Goal: Task Accomplishment & Management: Manage account settings

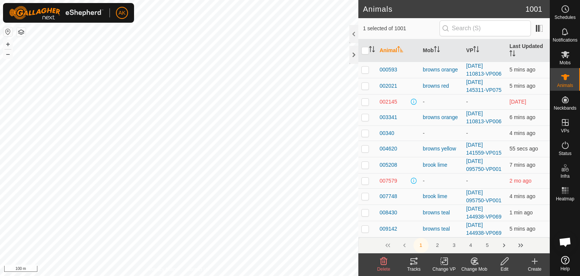
click at [383, 260] on icon at bounding box center [383, 260] width 9 height 9
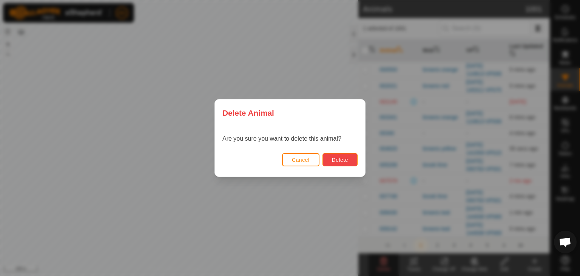
click at [342, 162] on span "Delete" at bounding box center [340, 160] width 16 height 6
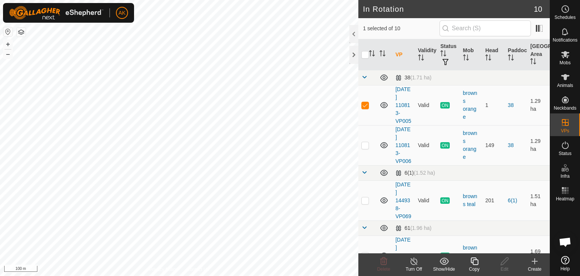
click at [413, 260] on icon at bounding box center [413, 260] width 9 height 9
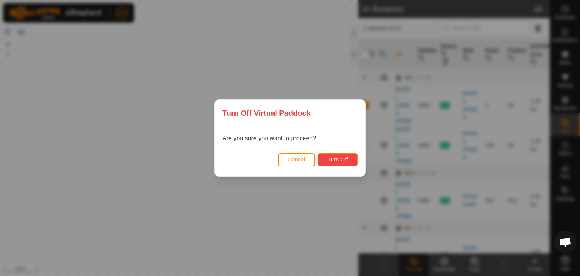
click at [344, 158] on span "Turn Off" at bounding box center [338, 159] width 21 height 6
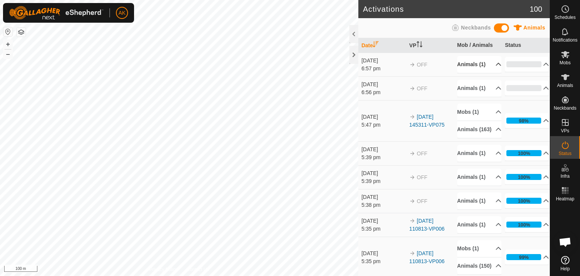
click at [473, 63] on p-accordion-header "Animals (1)" at bounding box center [479, 64] width 44 height 17
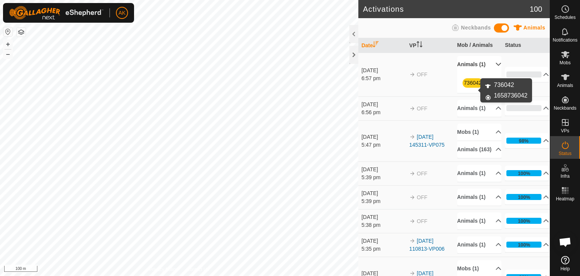
click at [470, 86] on link "736042" at bounding box center [473, 83] width 18 height 6
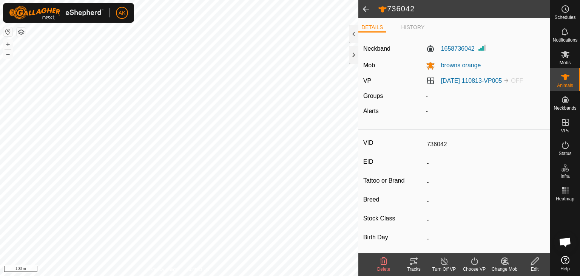
click at [385, 263] on icon at bounding box center [383, 260] width 9 height 9
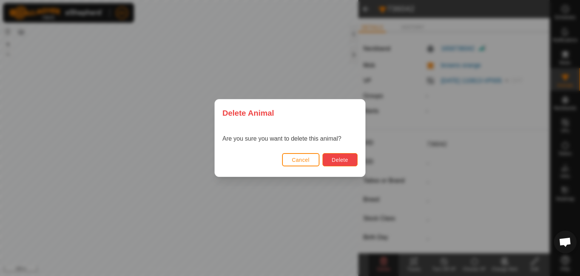
click at [347, 159] on span "Delete" at bounding box center [340, 160] width 16 height 6
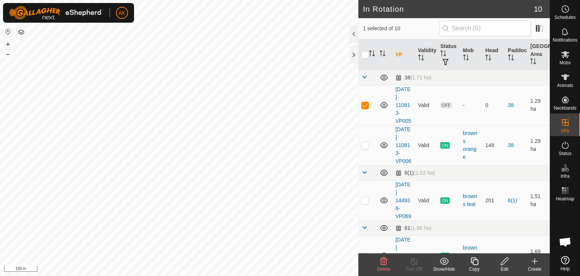
click at [381, 258] on icon at bounding box center [383, 260] width 9 height 9
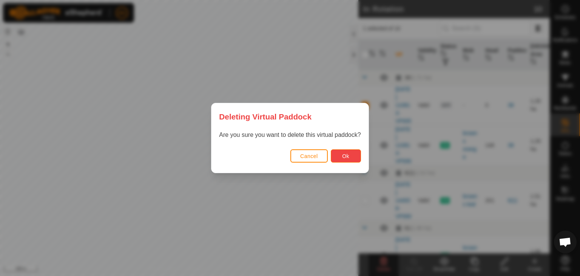
click at [348, 158] on span "Ok" at bounding box center [345, 156] width 7 height 6
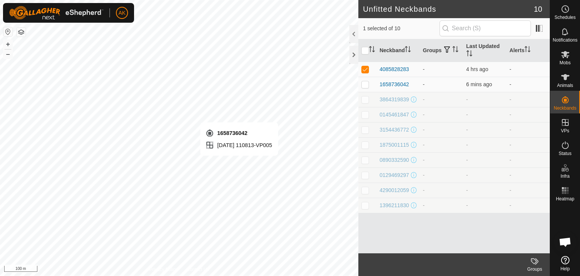
checkbox input "false"
checkbox input "true"
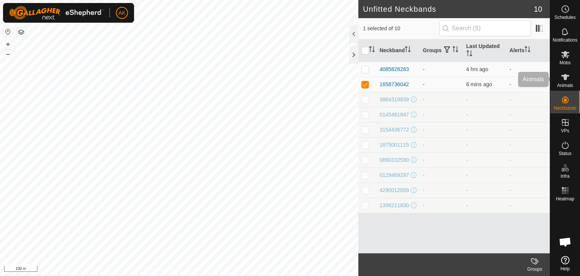
click at [565, 79] on icon at bounding box center [565, 77] width 8 height 6
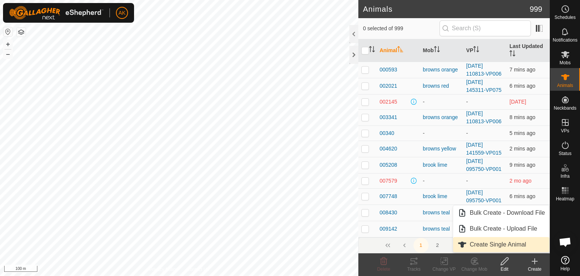
click at [493, 243] on link "Create Single Animal" at bounding box center [501, 244] width 96 height 15
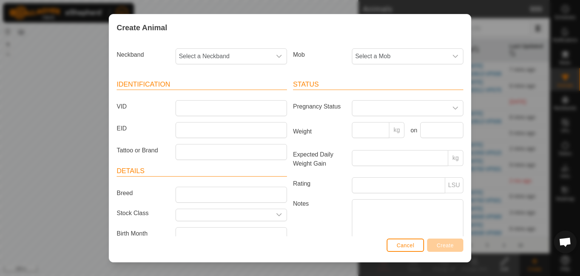
click at [68, 100] on div "Create Animal Neckband Select a Neckband Mob Select a Mob Identification VID EI…" at bounding box center [290, 138] width 580 height 276
click at [403, 246] on span "Cancel" at bounding box center [406, 245] width 18 height 6
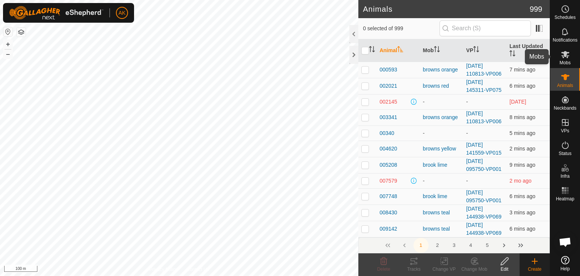
click at [568, 64] on span "Mobs" at bounding box center [565, 62] width 11 height 5
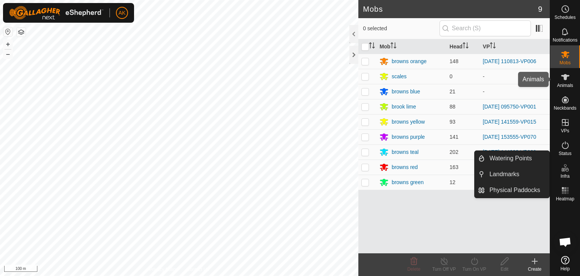
click at [565, 81] on icon at bounding box center [565, 77] width 9 height 9
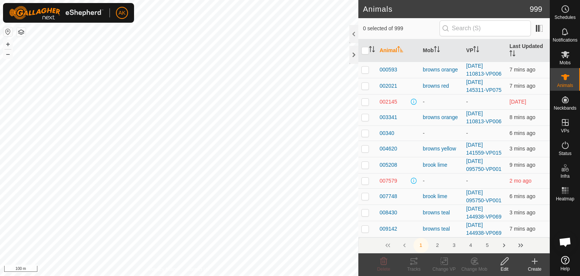
click at [536, 263] on icon at bounding box center [534, 260] width 9 height 9
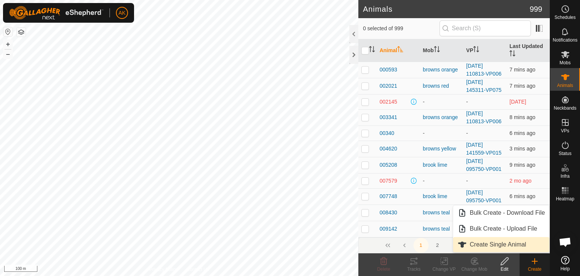
click at [478, 240] on link "Create Single Animal" at bounding box center [501, 244] width 96 height 15
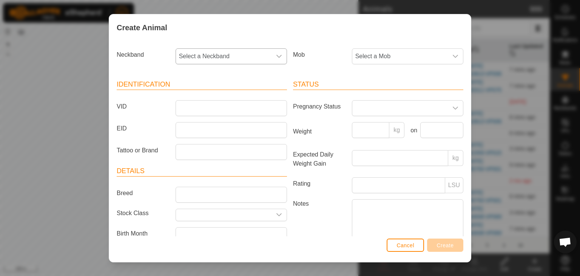
click at [184, 53] on span "Select a Neckband" at bounding box center [224, 56] width 96 height 15
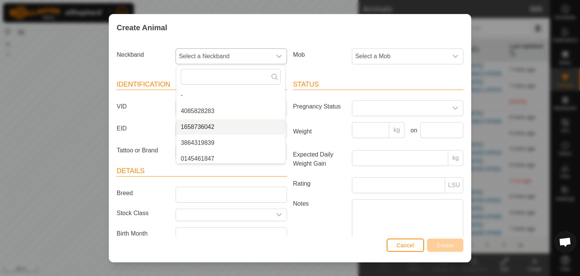
click at [201, 124] on li "1658736042" at bounding box center [230, 126] width 109 height 15
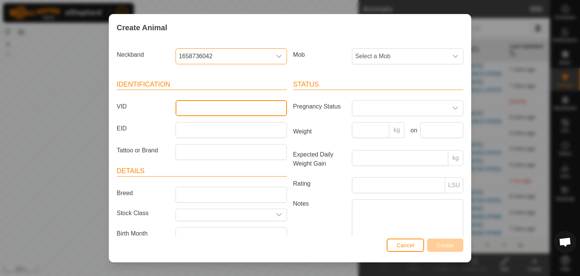
click at [192, 107] on input "VID" at bounding box center [231, 108] width 111 height 16
type input "736042"
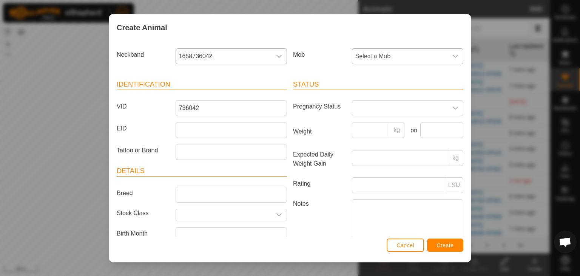
click at [373, 53] on span "Select a Mob" at bounding box center [400, 56] width 96 height 15
click at [368, 112] on li "browns orange" at bounding box center [407, 111] width 109 height 15
click at [439, 243] on span "Create" at bounding box center [445, 245] width 17 height 6
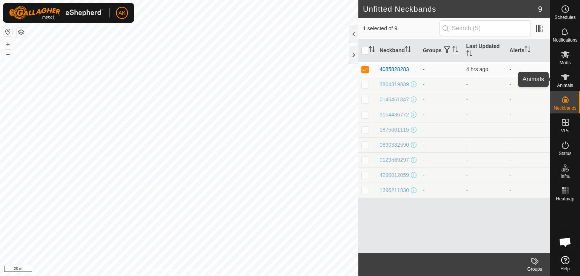
click at [565, 83] on span "Animals" at bounding box center [565, 85] width 16 height 5
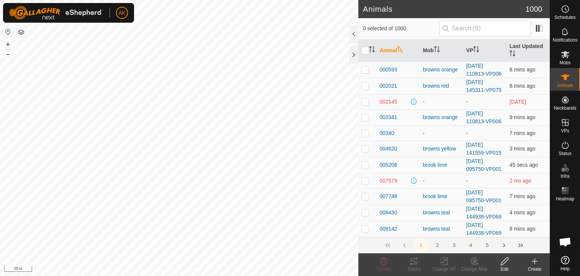
click at [535, 260] on icon at bounding box center [534, 260] width 9 height 9
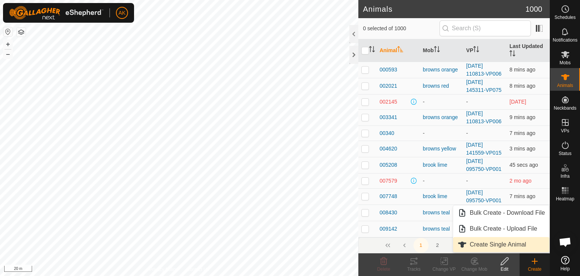
click at [484, 243] on span "Create Single Animal" at bounding box center [498, 244] width 56 height 9
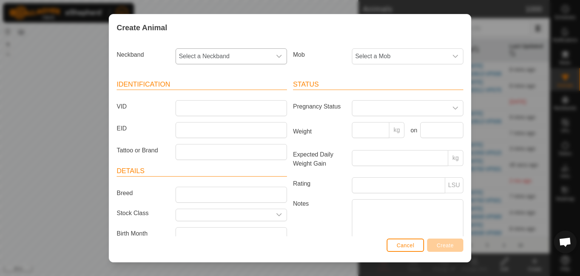
click at [202, 52] on span "Select a Neckband" at bounding box center [224, 56] width 96 height 15
type input "826"
click at [284, 36] on div "Create Animal" at bounding box center [290, 27] width 362 height 26
click at [18, 25] on div "Create Animal Neckband Select a Neckband Mob Select a Mob Identification VID EI…" at bounding box center [290, 138] width 580 height 276
click at [90, 59] on div "Create Animal Neckband Select a Neckband Mob Select a Mob Identification VID EI…" at bounding box center [290, 138] width 580 height 276
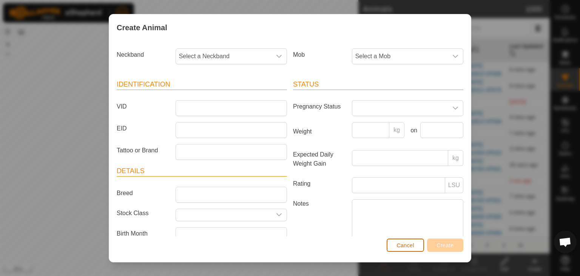
click at [403, 249] on button "Cancel" at bounding box center [405, 244] width 37 height 13
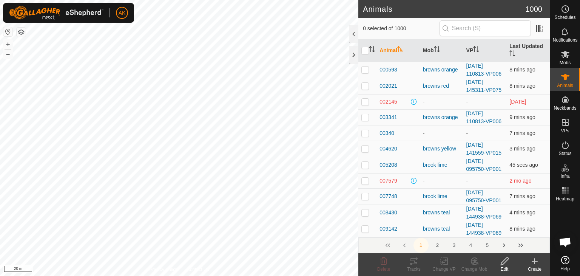
click at [537, 262] on icon at bounding box center [534, 260] width 9 height 9
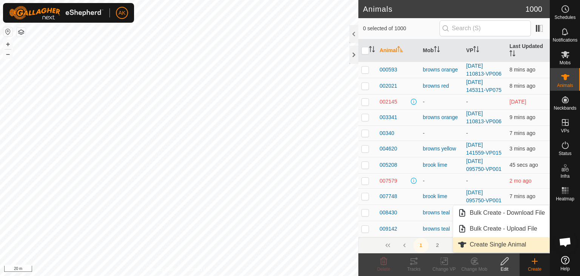
click at [484, 246] on link "Create Single Animal" at bounding box center [501, 244] width 96 height 15
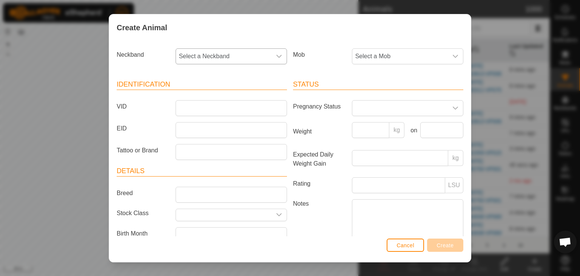
click at [205, 55] on span "Select a Neckband" at bounding box center [224, 56] width 96 height 15
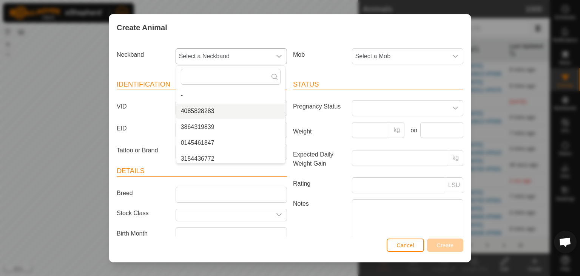
click at [209, 111] on li "4085828283" at bounding box center [230, 111] width 109 height 15
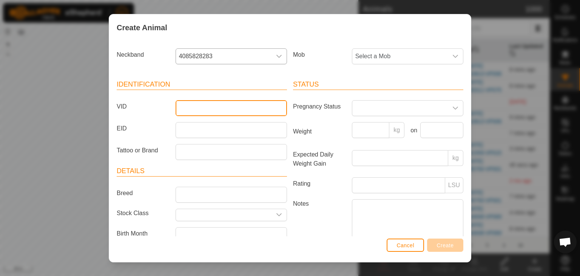
click at [193, 108] on input "VID" at bounding box center [231, 108] width 111 height 16
type input "828283"
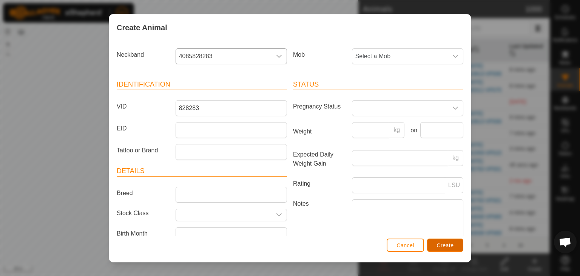
click at [447, 250] on button "Create" at bounding box center [445, 244] width 36 height 13
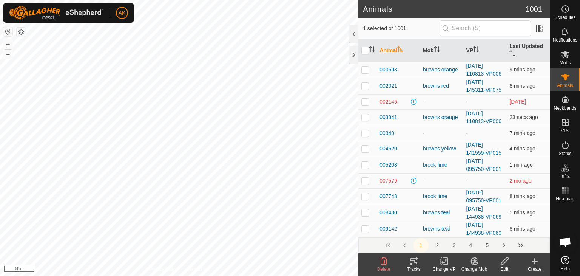
click at [473, 260] on icon at bounding box center [474, 261] width 5 height 4
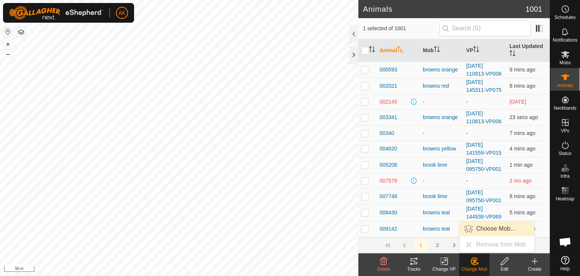
click at [486, 227] on link "Choose Mob..." at bounding box center [497, 228] width 75 height 15
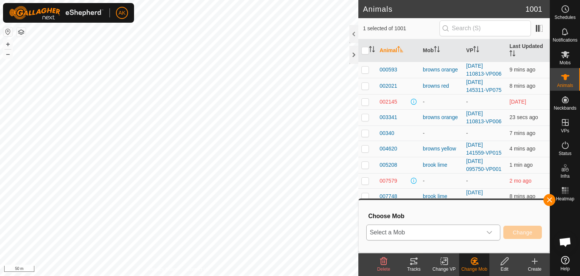
click at [443, 236] on span "Select a Mob" at bounding box center [424, 232] width 115 height 15
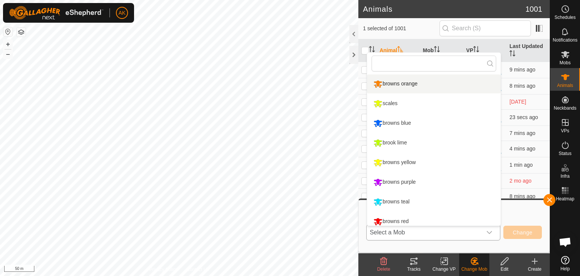
click at [400, 83] on li "browns orange" at bounding box center [434, 83] width 134 height 19
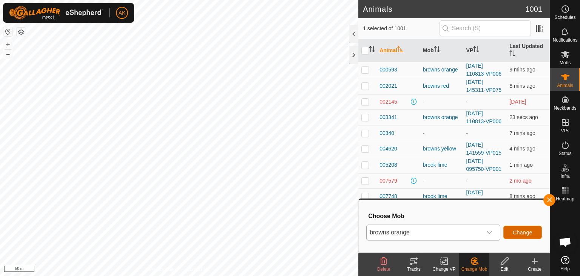
click at [512, 233] on button "Change" at bounding box center [523, 232] width 39 height 13
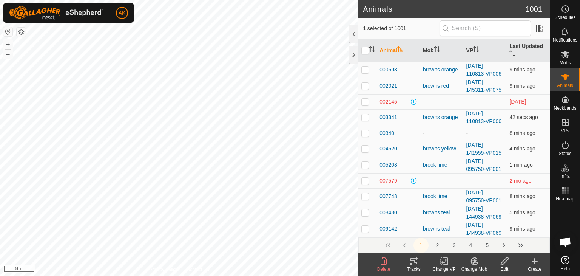
click at [447, 261] on icon at bounding box center [444, 260] width 9 height 9
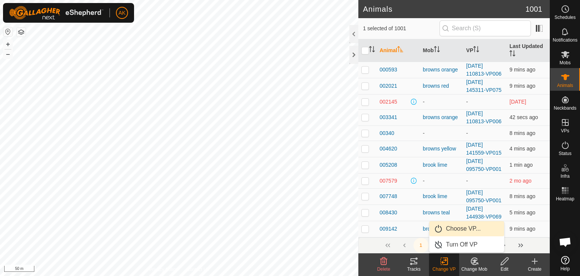
click at [454, 227] on link "Choose VP..." at bounding box center [466, 228] width 75 height 15
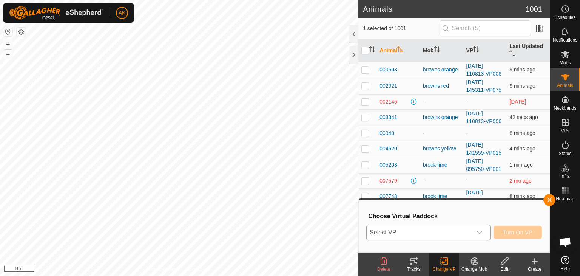
click at [478, 229] on icon "dropdown trigger" at bounding box center [480, 232] width 6 height 6
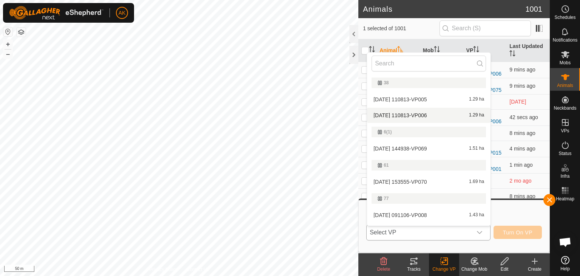
click at [408, 113] on li "2025-10-07 110813-VP006 1.29 ha" at bounding box center [429, 115] width 124 height 15
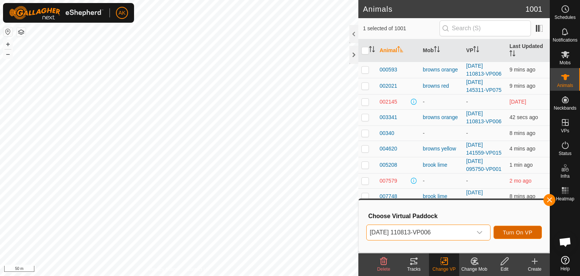
click at [517, 233] on span "Turn On VP" at bounding box center [517, 232] width 29 height 6
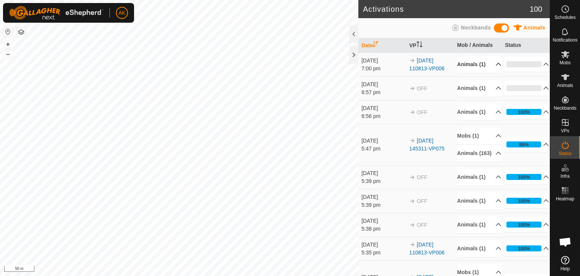
click at [464, 63] on p-accordion-header "Animals (1)" at bounding box center [479, 64] width 44 height 17
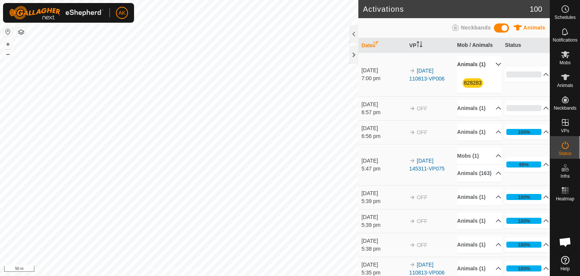
click at [464, 63] on p-accordion-header "Animals (1)" at bounding box center [479, 64] width 44 height 17
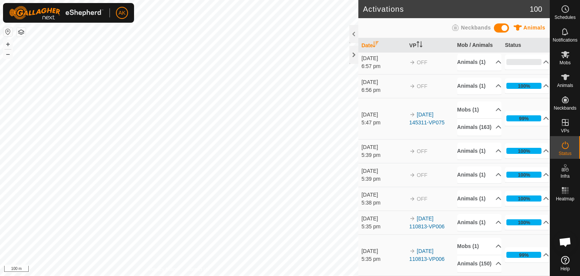
scroll to position [38, 0]
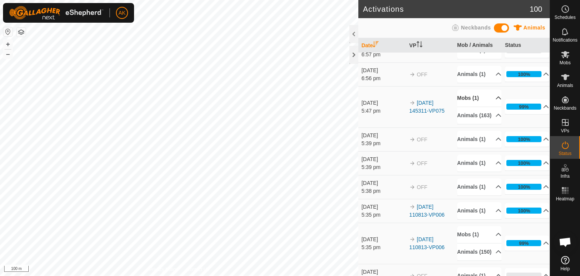
click at [470, 107] on p-accordion-header "Mobs (1)" at bounding box center [479, 98] width 44 height 17
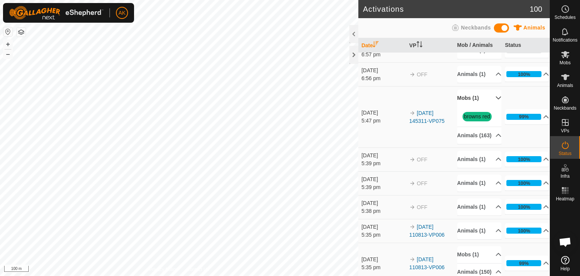
click at [470, 107] on p-accordion-header "Mobs (1)" at bounding box center [479, 98] width 44 height 17
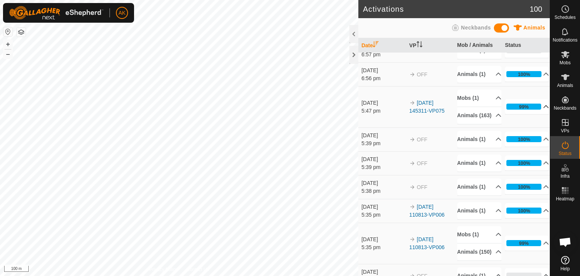
click at [543, 110] on icon at bounding box center [546, 107] width 6 height 6
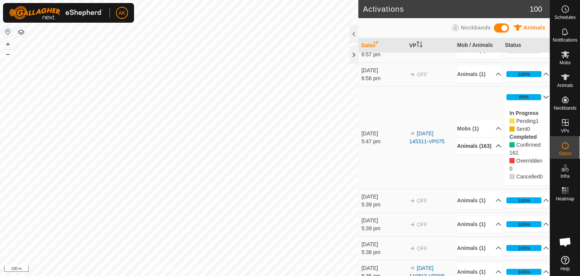
click at [488, 154] on p-accordion-header "Animals (163)" at bounding box center [479, 146] width 44 height 17
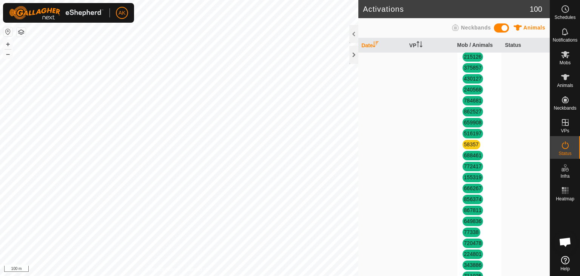
scroll to position [453, 0]
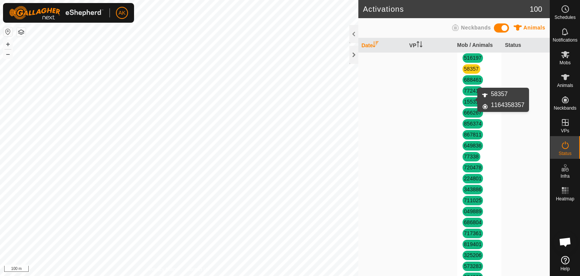
click at [468, 72] on link "58357" at bounding box center [471, 69] width 15 height 6
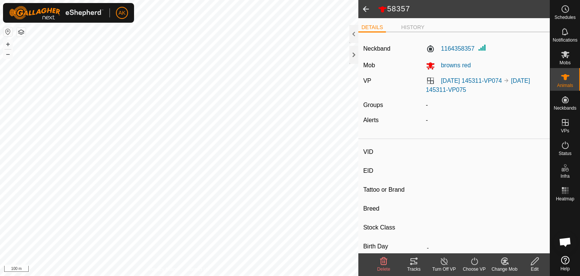
type input "58357"
type input "-"
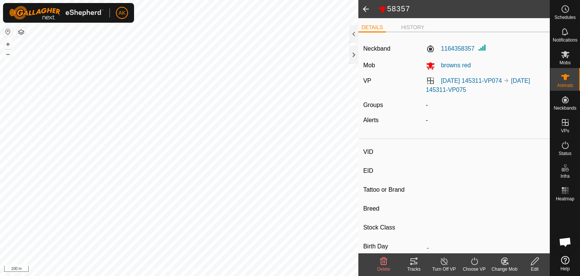
type input "0 kg"
type input "-"
click at [381, 258] on icon at bounding box center [383, 260] width 9 height 9
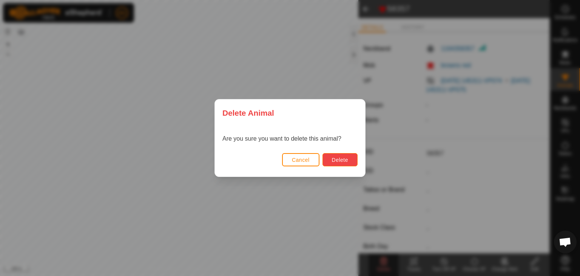
click at [340, 161] on span "Delete" at bounding box center [340, 160] width 16 height 6
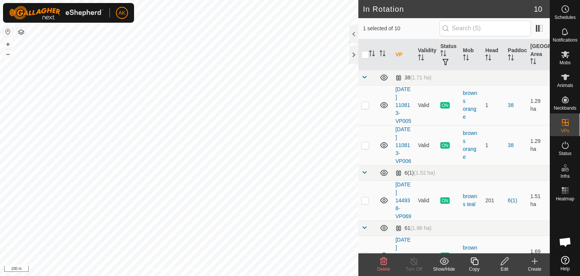
click at [382, 263] on icon at bounding box center [383, 260] width 9 height 9
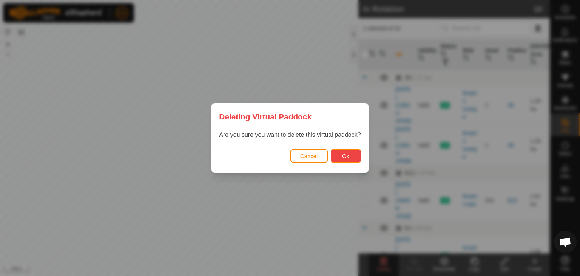
click at [345, 158] on span "Ok" at bounding box center [345, 156] width 7 height 6
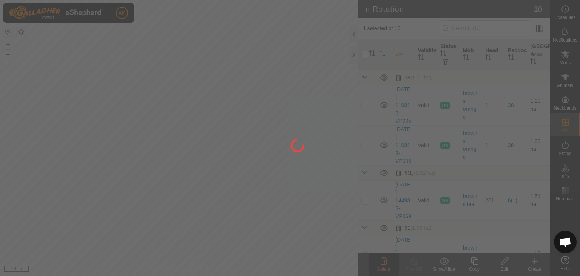
checkbox input "false"
click at [307, 210] on div at bounding box center [290, 138] width 580 height 276
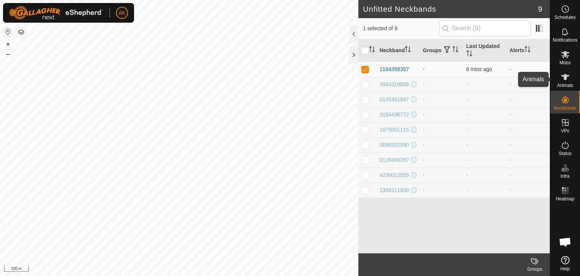
click at [566, 83] on span "Animals" at bounding box center [565, 85] width 16 height 5
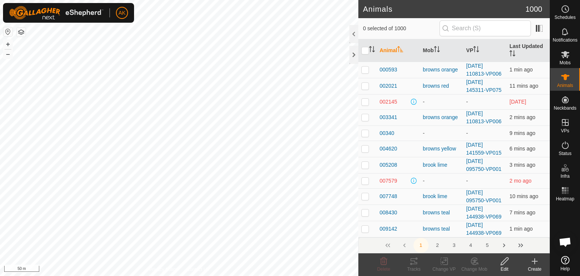
click at [533, 257] on icon at bounding box center [534, 260] width 9 height 9
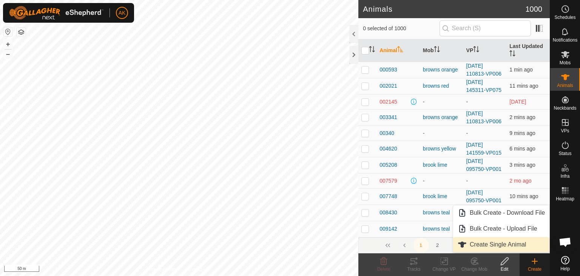
click at [493, 243] on link "Create Single Animal" at bounding box center [501, 244] width 96 height 15
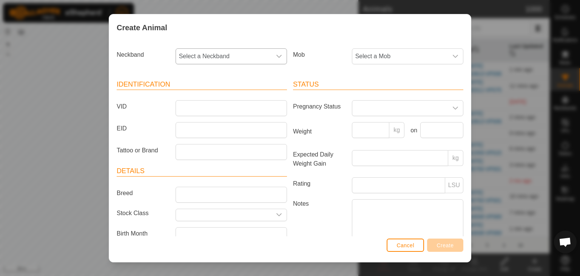
click at [196, 55] on span "Select a Neckband" at bounding box center [224, 56] width 96 height 15
type input "358"
click at [104, 60] on div "Create Animal Neckband Select a Neckband 358 1164358357 Mob Select a Mob Identi…" at bounding box center [290, 138] width 580 height 276
click at [511, 94] on div "Create Animal Neckband Select a Neckband Mob Select a Mob Identification VID EI…" at bounding box center [290, 138] width 580 height 276
click at [32, 134] on div "Create Animal Neckband Select a Neckband Mob Select a Mob Identification VID EI…" at bounding box center [290, 138] width 580 height 276
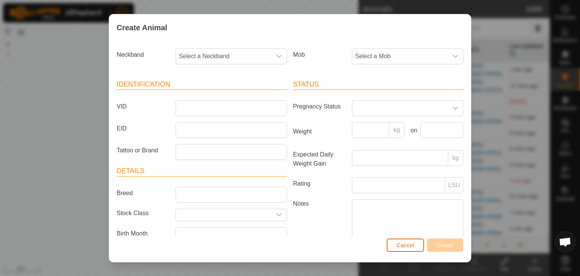
click at [417, 246] on button "Cancel" at bounding box center [405, 244] width 37 height 13
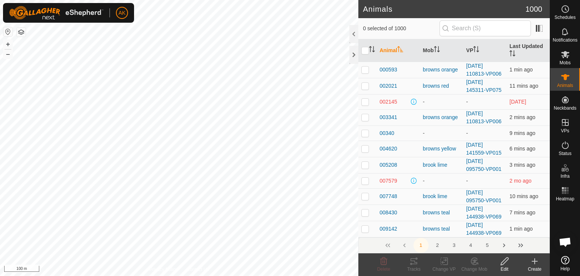
click at [536, 267] on div "Create" at bounding box center [535, 269] width 30 height 7
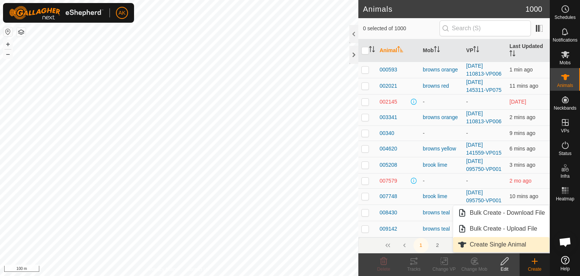
click at [496, 244] on link "Create Single Animal" at bounding box center [501, 244] width 96 height 15
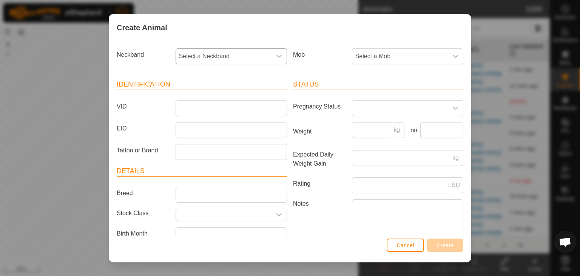
click at [220, 55] on span "Select a Neckband" at bounding box center [224, 56] width 96 height 15
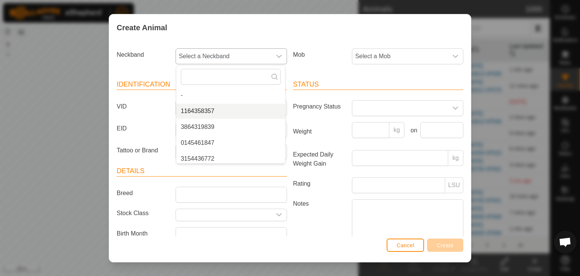
click at [199, 110] on li "1164358357" at bounding box center [230, 111] width 109 height 15
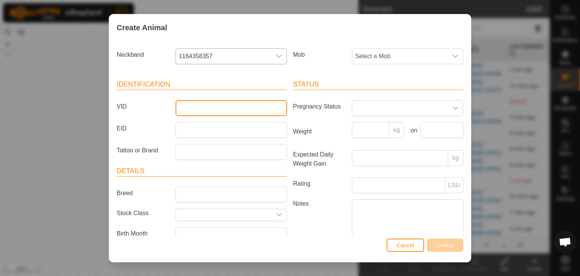
click at [193, 112] on input "VID" at bounding box center [231, 108] width 111 height 16
type input "358357"
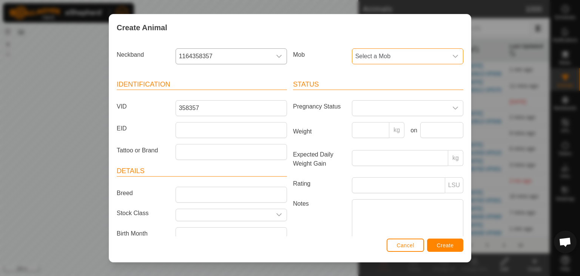
click at [377, 51] on span "Select a Mob" at bounding box center [400, 56] width 96 height 15
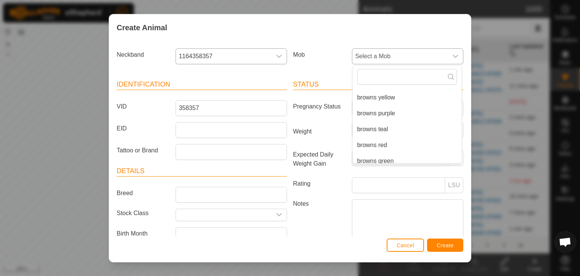
scroll to position [79, 0]
click at [367, 140] on li "browns red" at bounding box center [407, 143] width 109 height 15
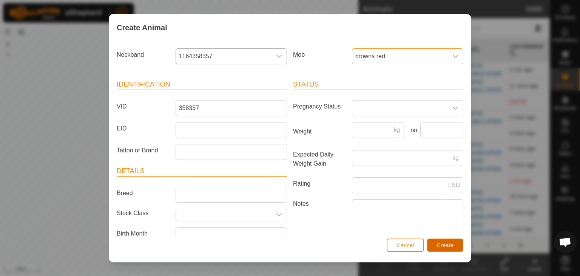
click at [445, 249] on button "Create" at bounding box center [445, 244] width 36 height 13
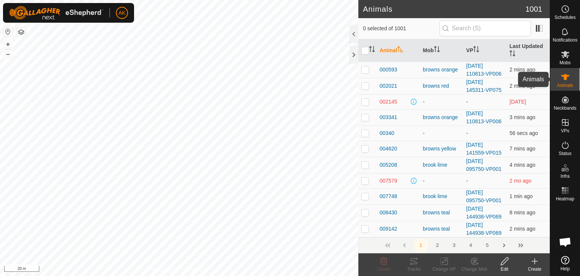
click at [565, 78] on icon at bounding box center [565, 77] width 8 height 6
checkbox input "true"
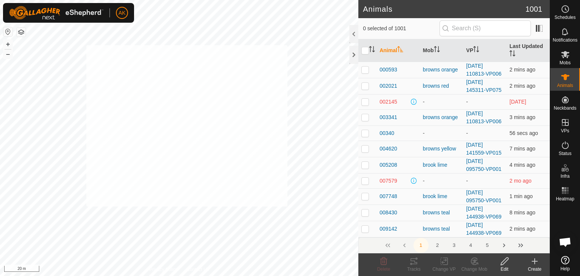
checkbox input "true"
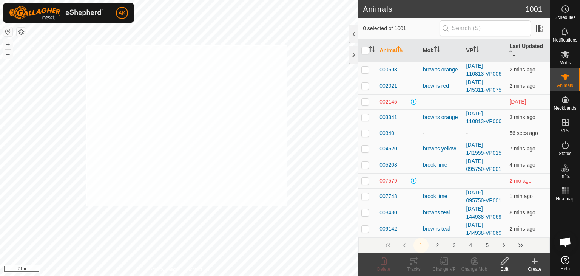
checkbox input "true"
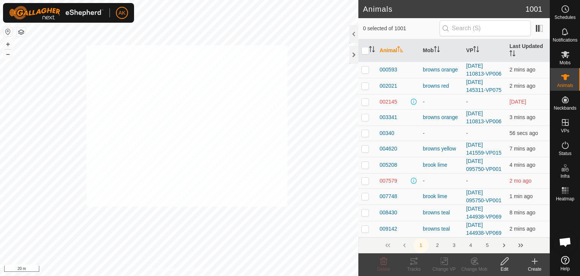
checkbox input "true"
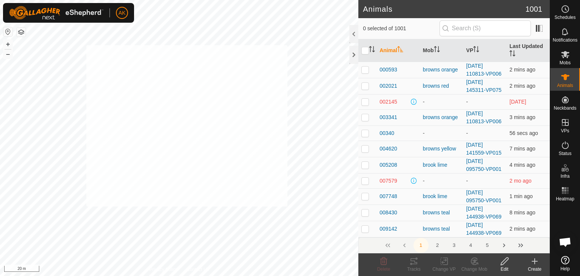
checkbox input "true"
click at [445, 258] on icon at bounding box center [445, 261] width 3 height 7
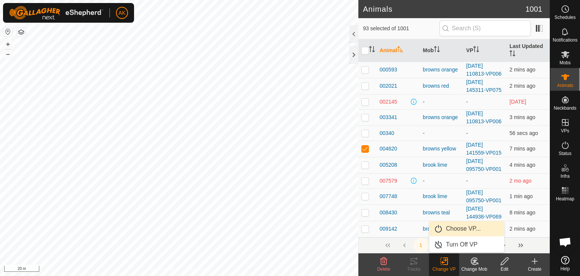
click at [459, 229] on link "Choose VP..." at bounding box center [466, 228] width 75 height 15
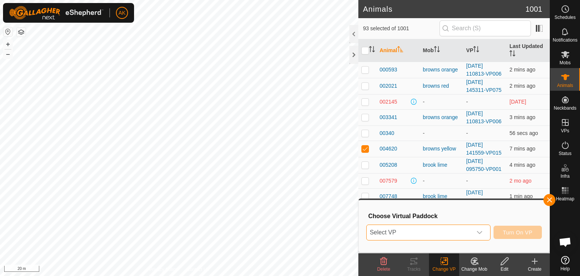
click at [460, 230] on span "Select VP" at bounding box center [419, 232] width 105 height 15
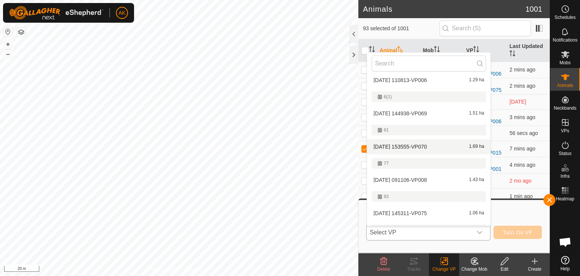
scroll to position [113, 0]
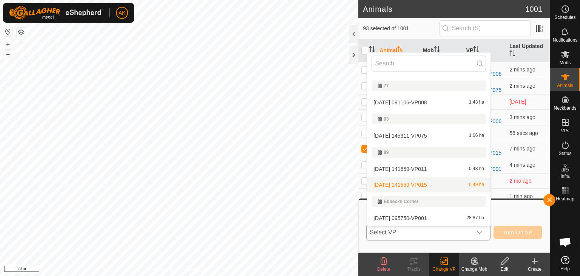
click at [405, 185] on li "2025-09-27 141559-VP015 0.49 ha" at bounding box center [429, 184] width 124 height 15
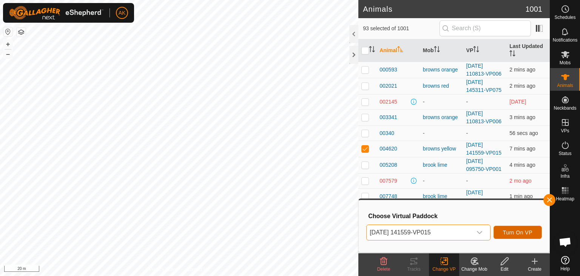
click at [512, 229] on span "Turn On VP" at bounding box center [517, 232] width 29 height 6
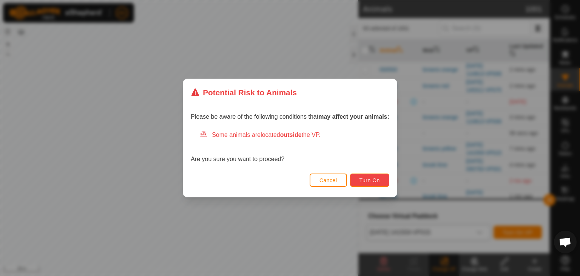
click at [359, 177] on button "Turn On" at bounding box center [369, 179] width 39 height 13
